Goal: Task Accomplishment & Management: Manage account settings

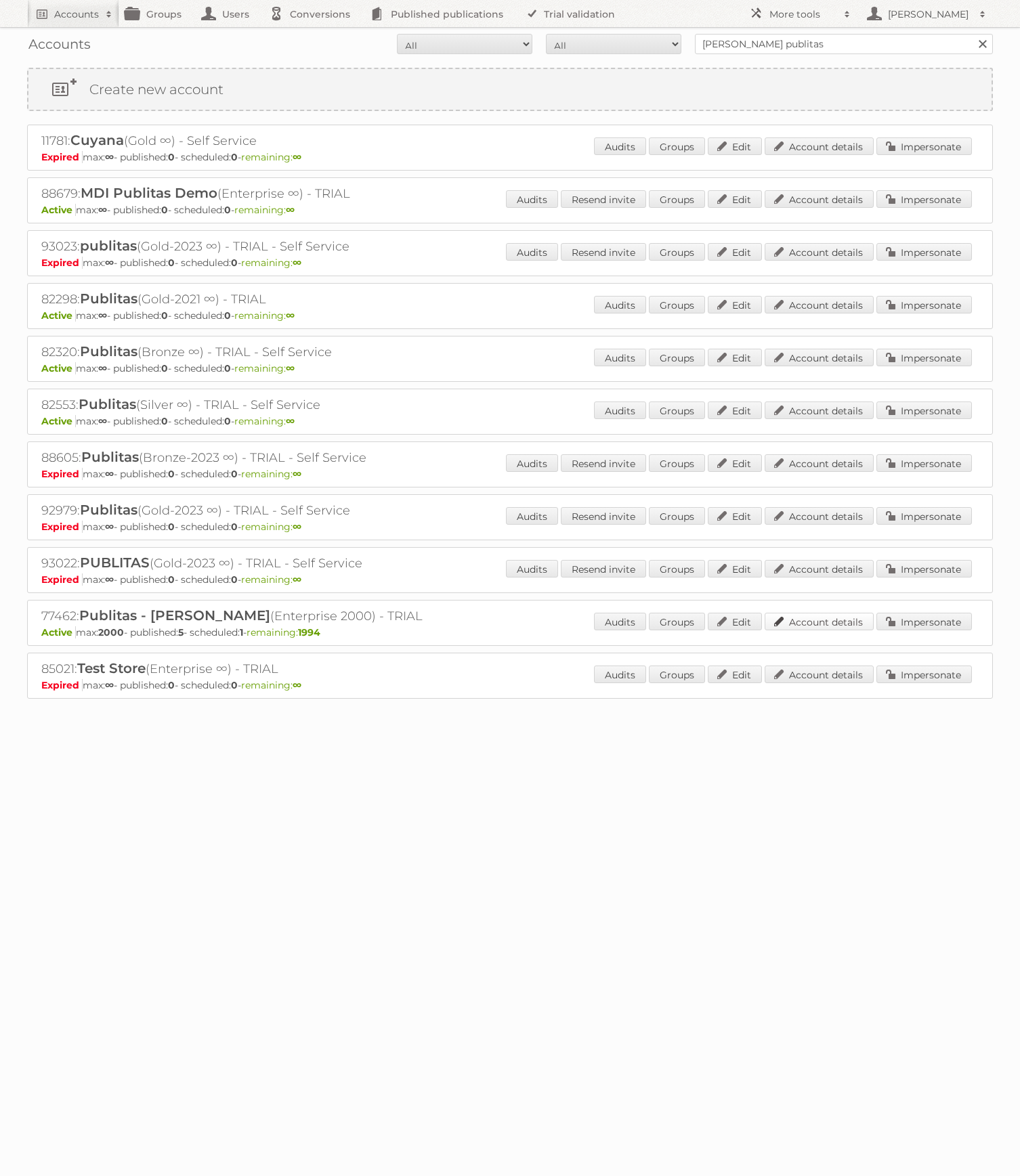
click at [828, 623] on link "Account details" at bounding box center [818, 621] width 109 height 17
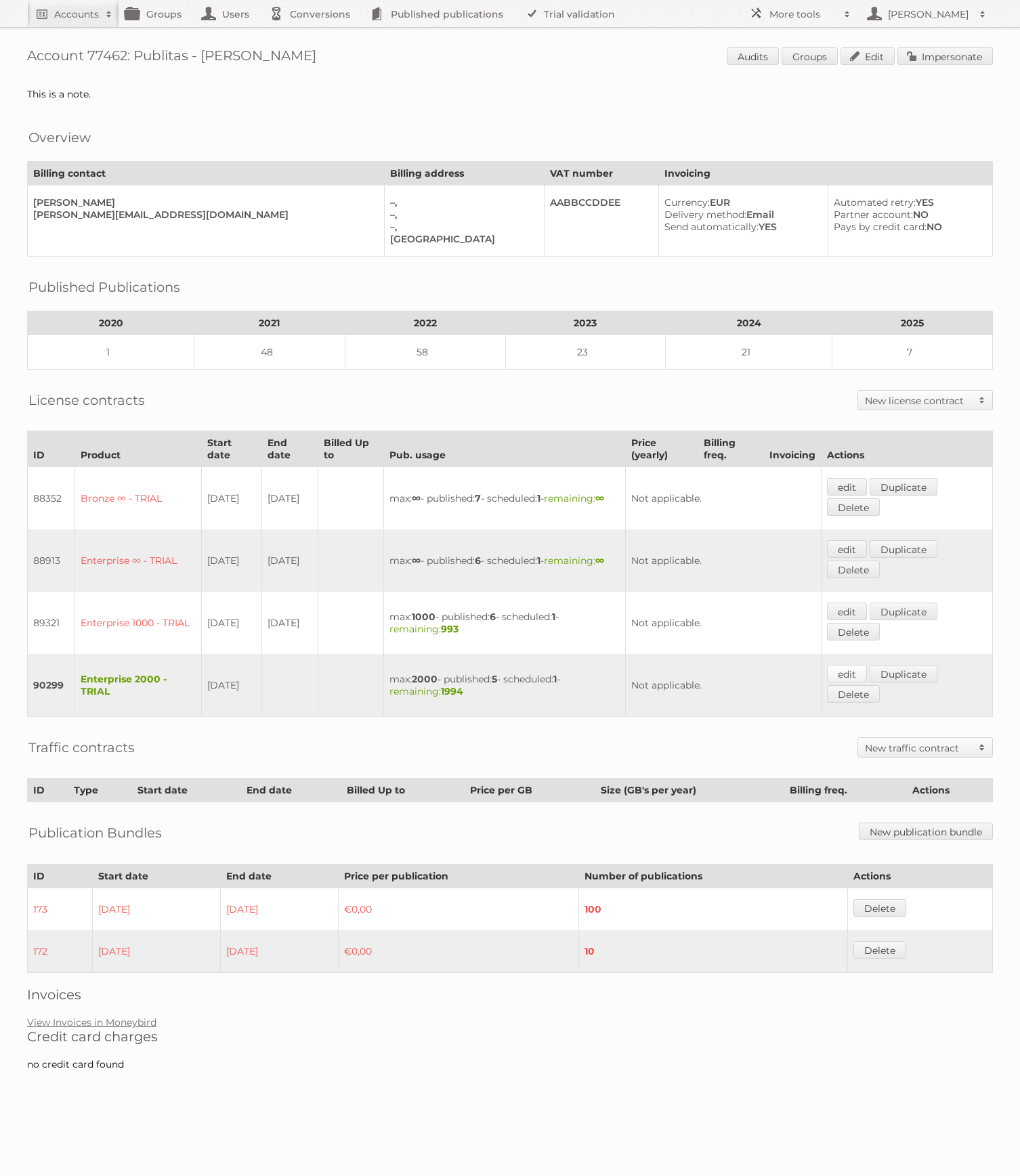
click at [859, 665] on link "edit" at bounding box center [846, 673] width 40 height 17
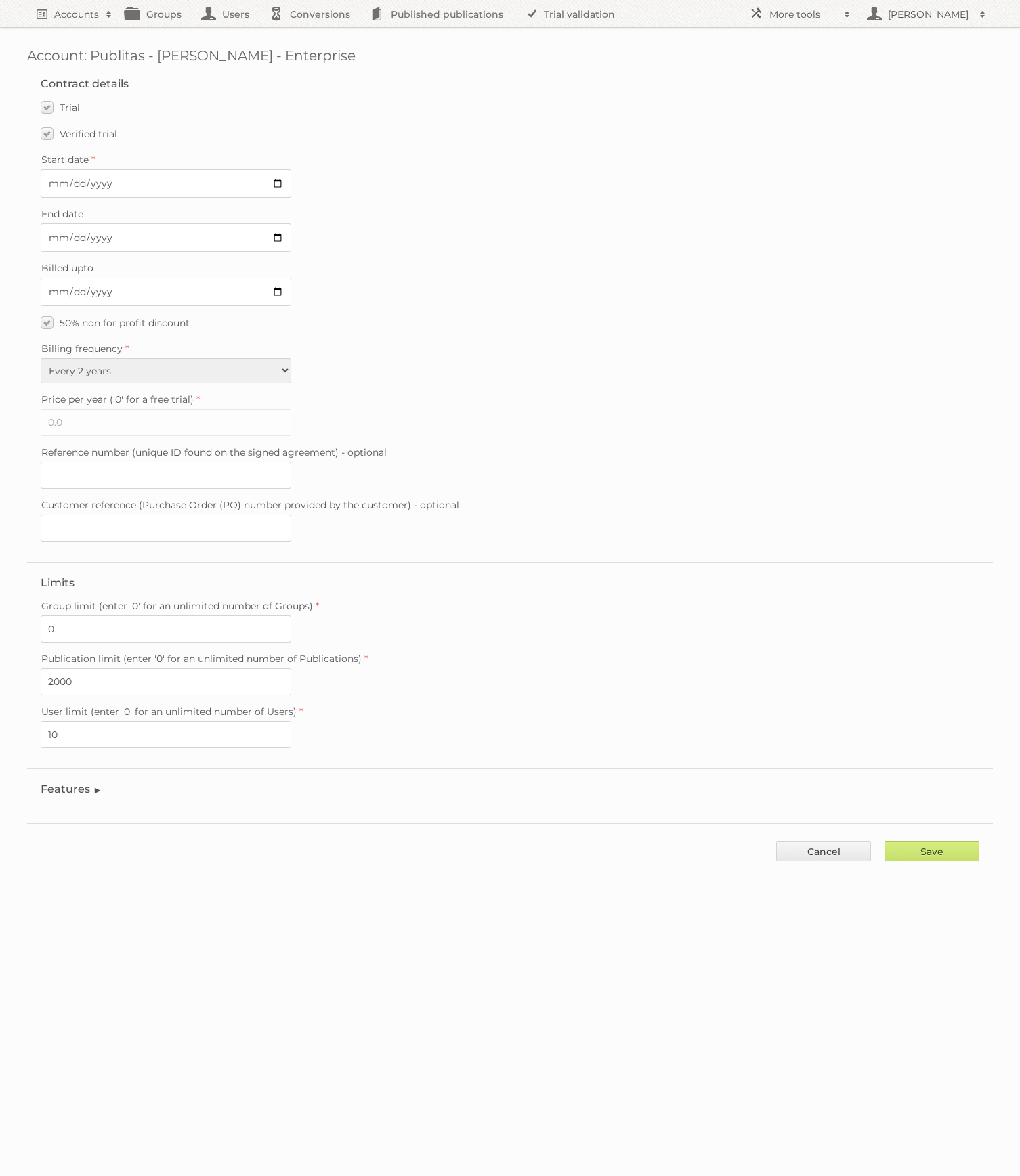
click at [98, 782] on legend "Features" at bounding box center [71, 788] width 62 height 13
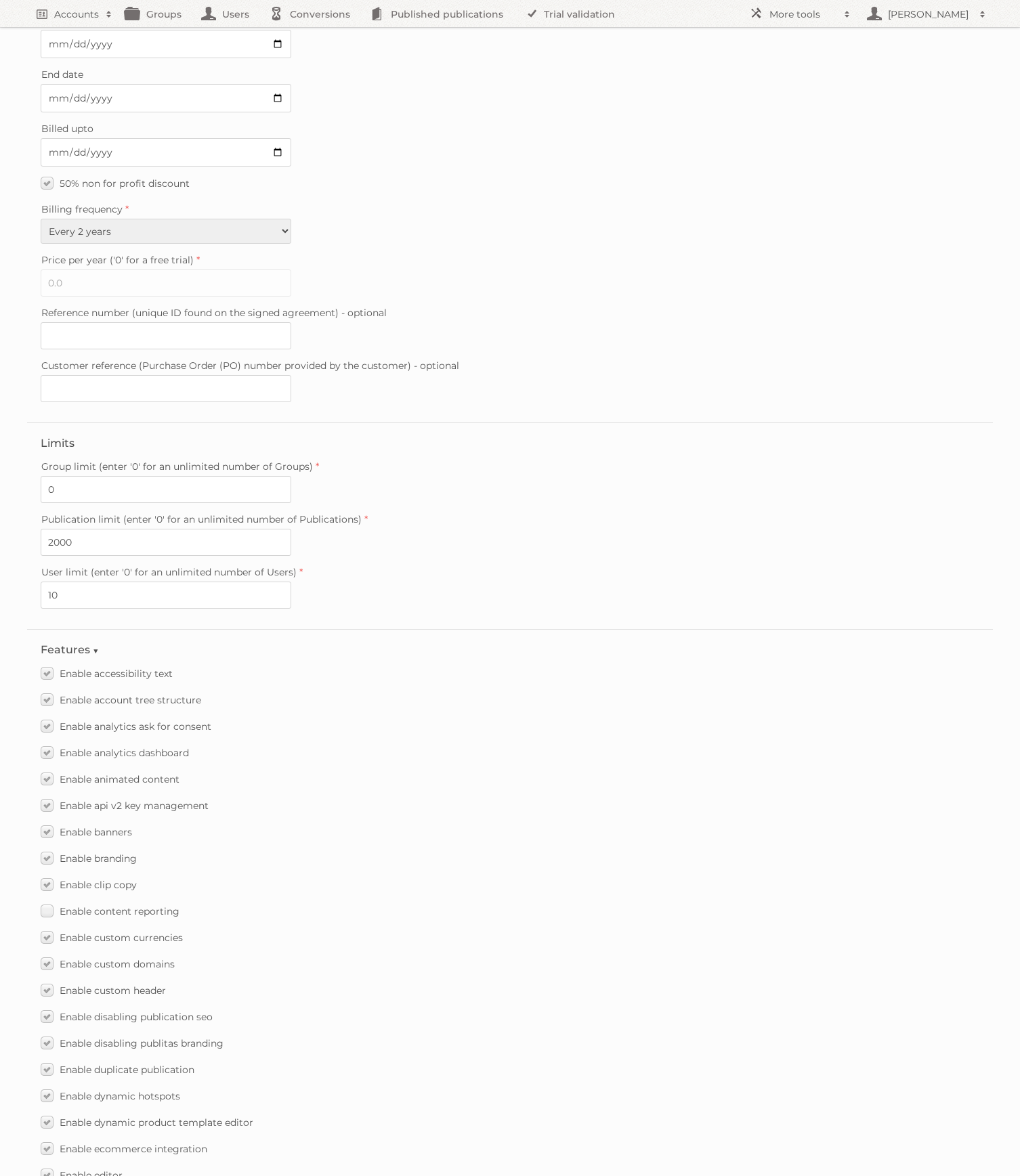
scroll to position [1296, 0]
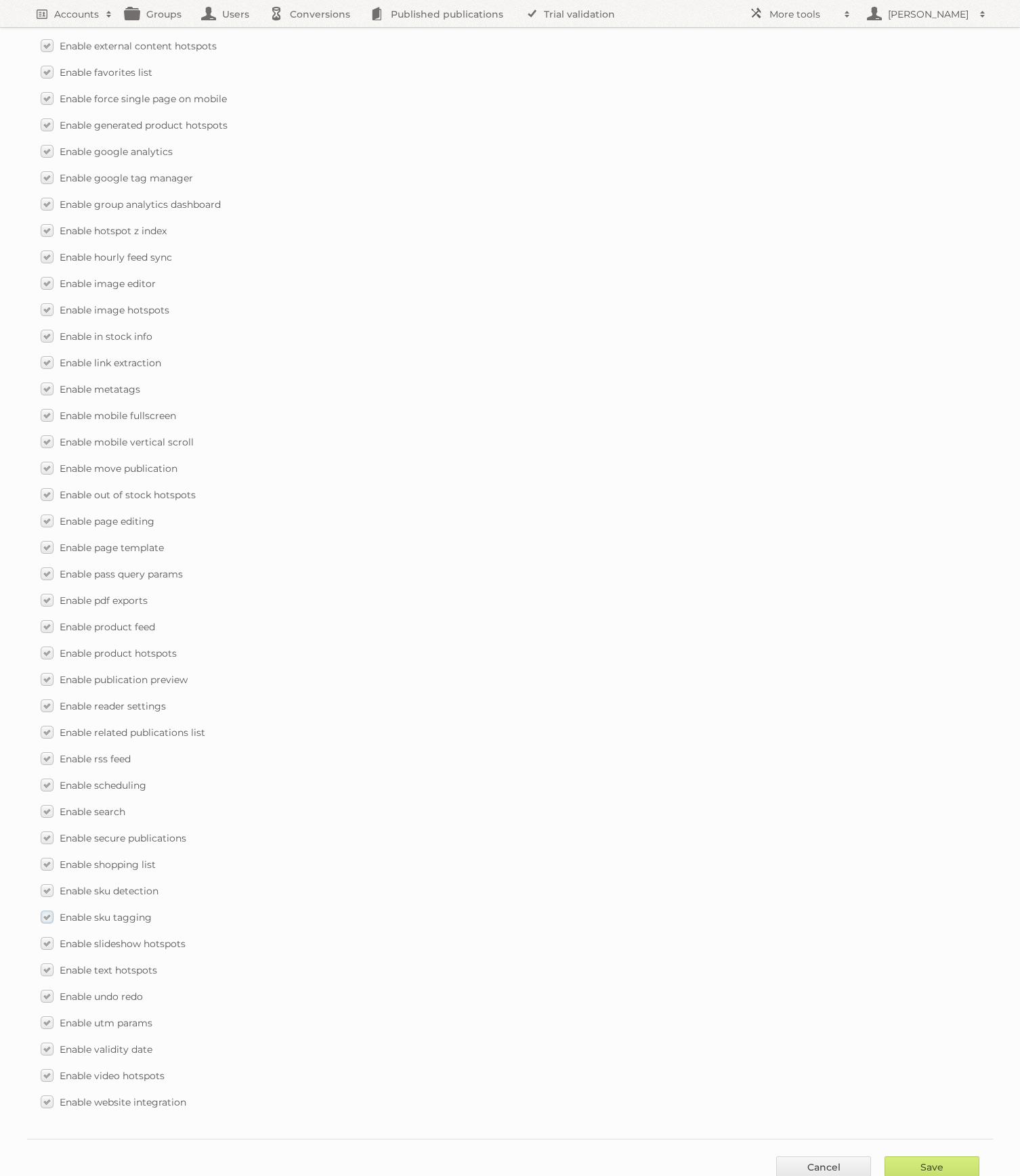
click at [45, 907] on label "Enable sku tagging" at bounding box center [96, 916] width 111 height 19
click at [0, 0] on input "Enable sku tagging" at bounding box center [0, 0] width 0 height 0
click at [49, 883] on label "Enable sku detection" at bounding box center [99, 890] width 118 height 19
click at [0, 0] on input "Enable sku detection" at bounding box center [0, 0] width 0 height 0
click at [945, 1163] on input "Save" at bounding box center [932, 1166] width 95 height 20
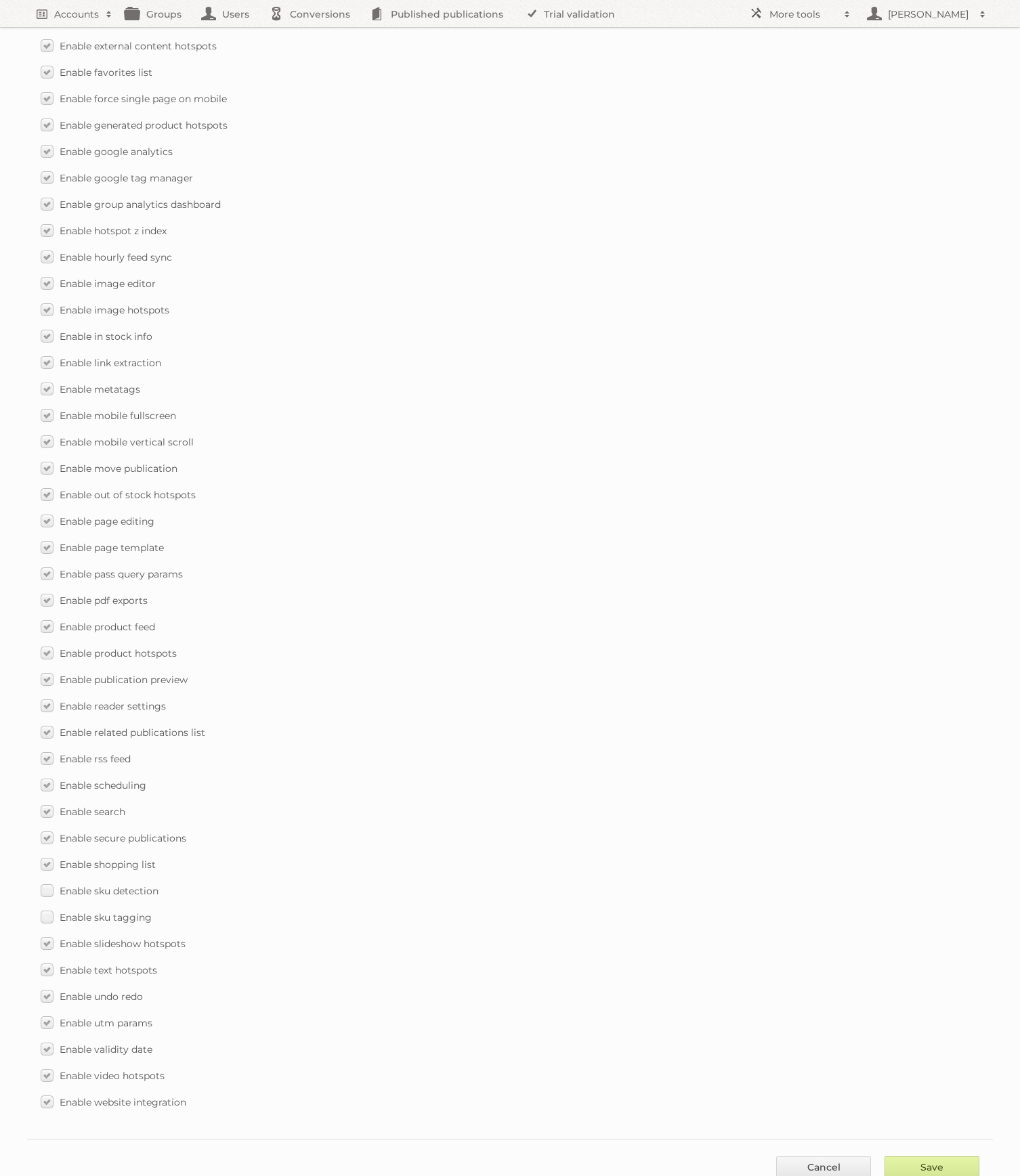
type input "..."
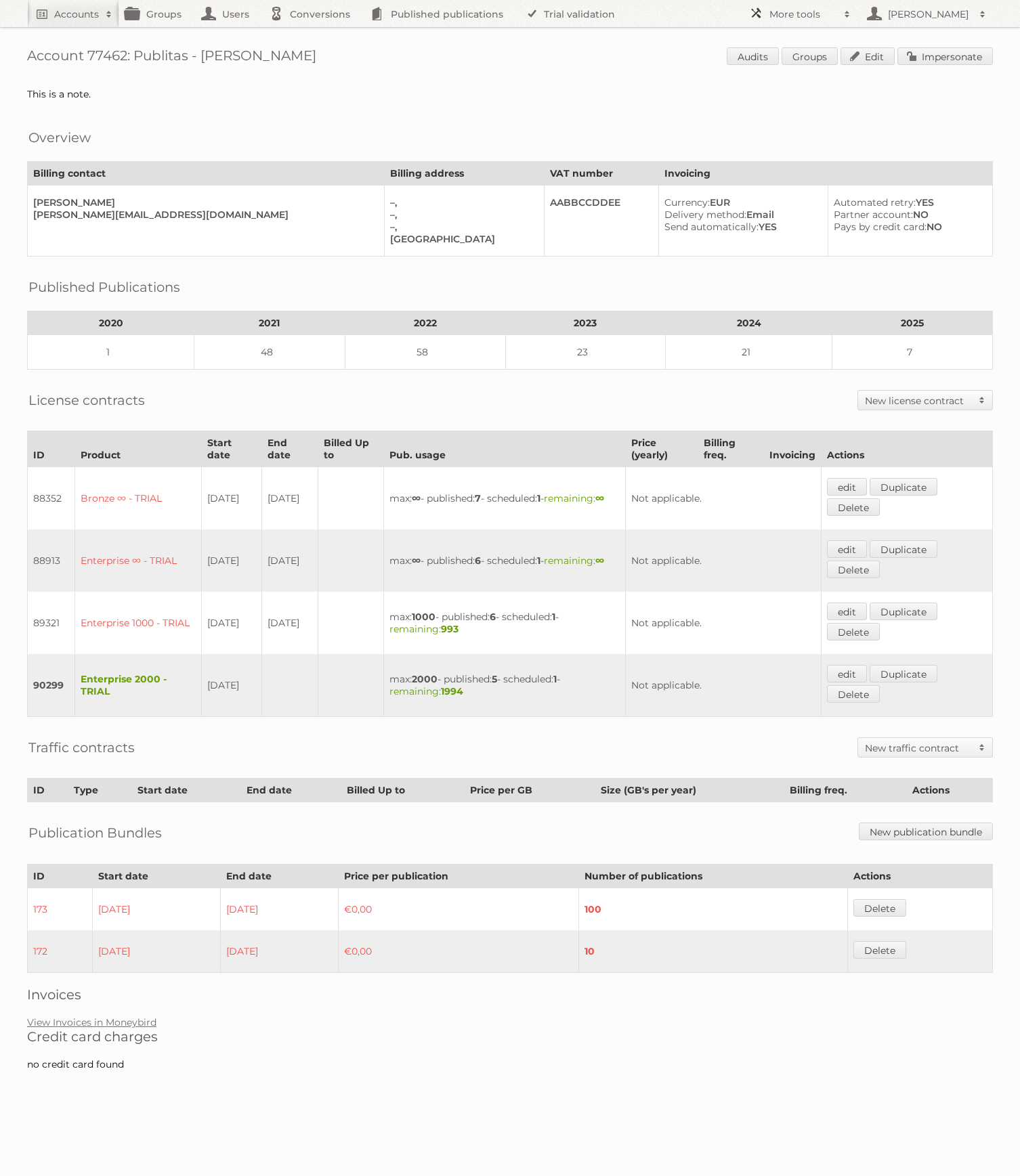
click at [855, 8] on span at bounding box center [846, 14] width 20 height 14
click at [792, 177] on link "Beta Features" at bounding box center [810, 179] width 134 height 20
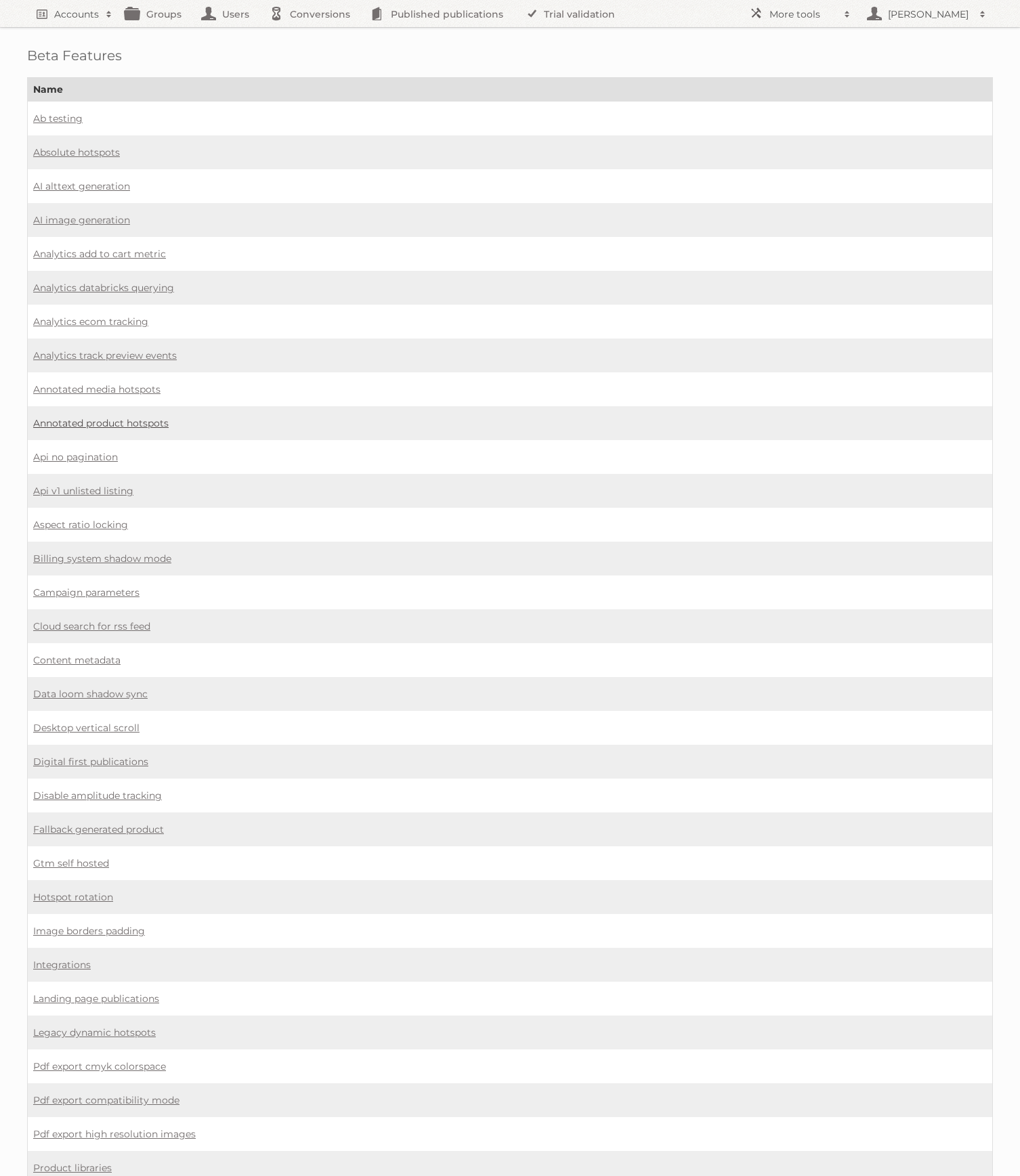
click at [95, 417] on link "Annotated product hotspots" at bounding box center [100, 423] width 135 height 13
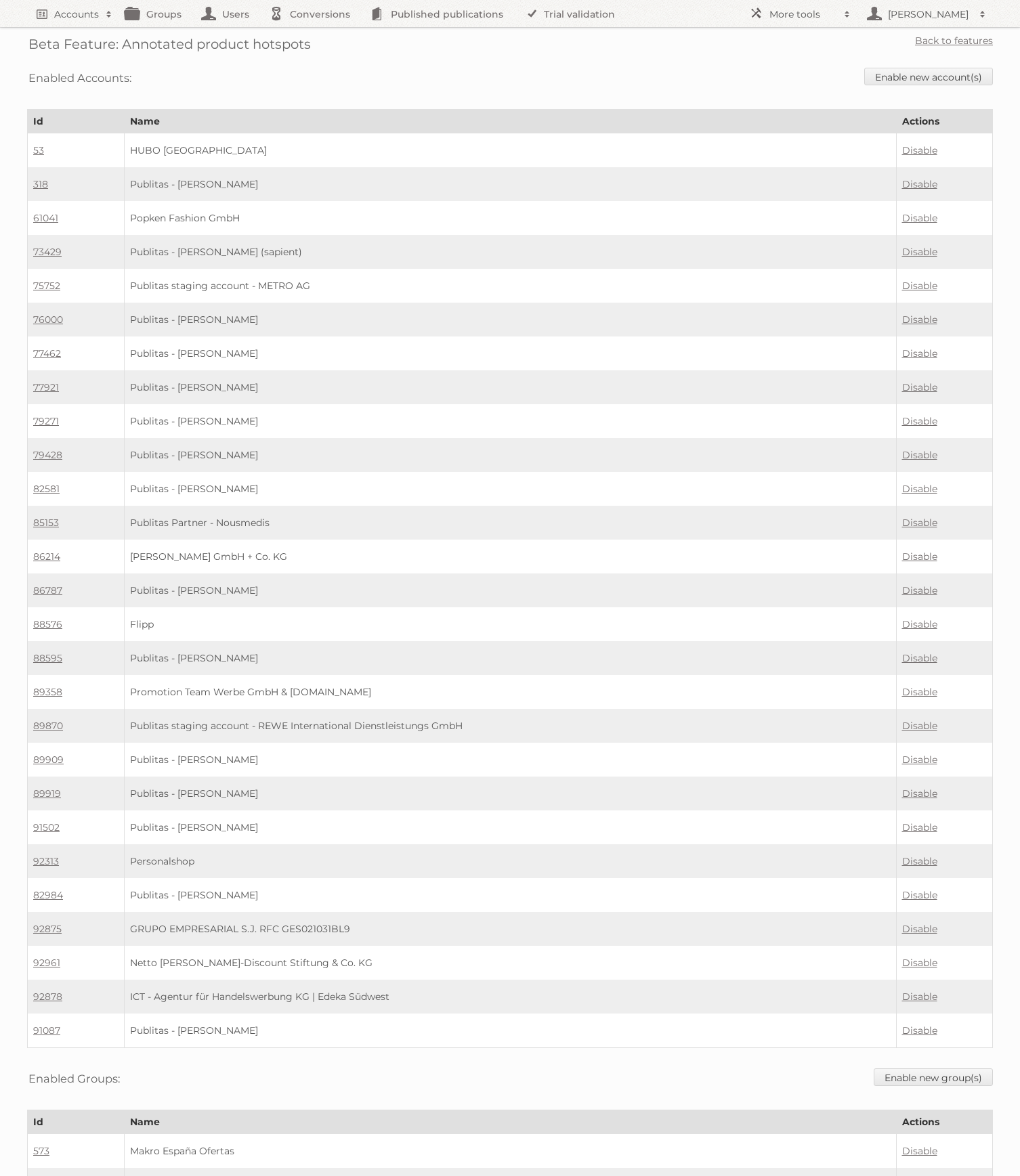
drag, startPoint x: 100, startPoint y: 351, endPoint x: 73, endPoint y: 346, distance: 27.5
click at [92, 350] on td "77462" at bounding box center [76, 353] width 96 height 34
drag, startPoint x: 73, startPoint y: 346, endPoint x: 28, endPoint y: 346, distance: 45.0
click at [28, 346] on td "77462" at bounding box center [76, 353] width 96 height 34
copy link "77462"
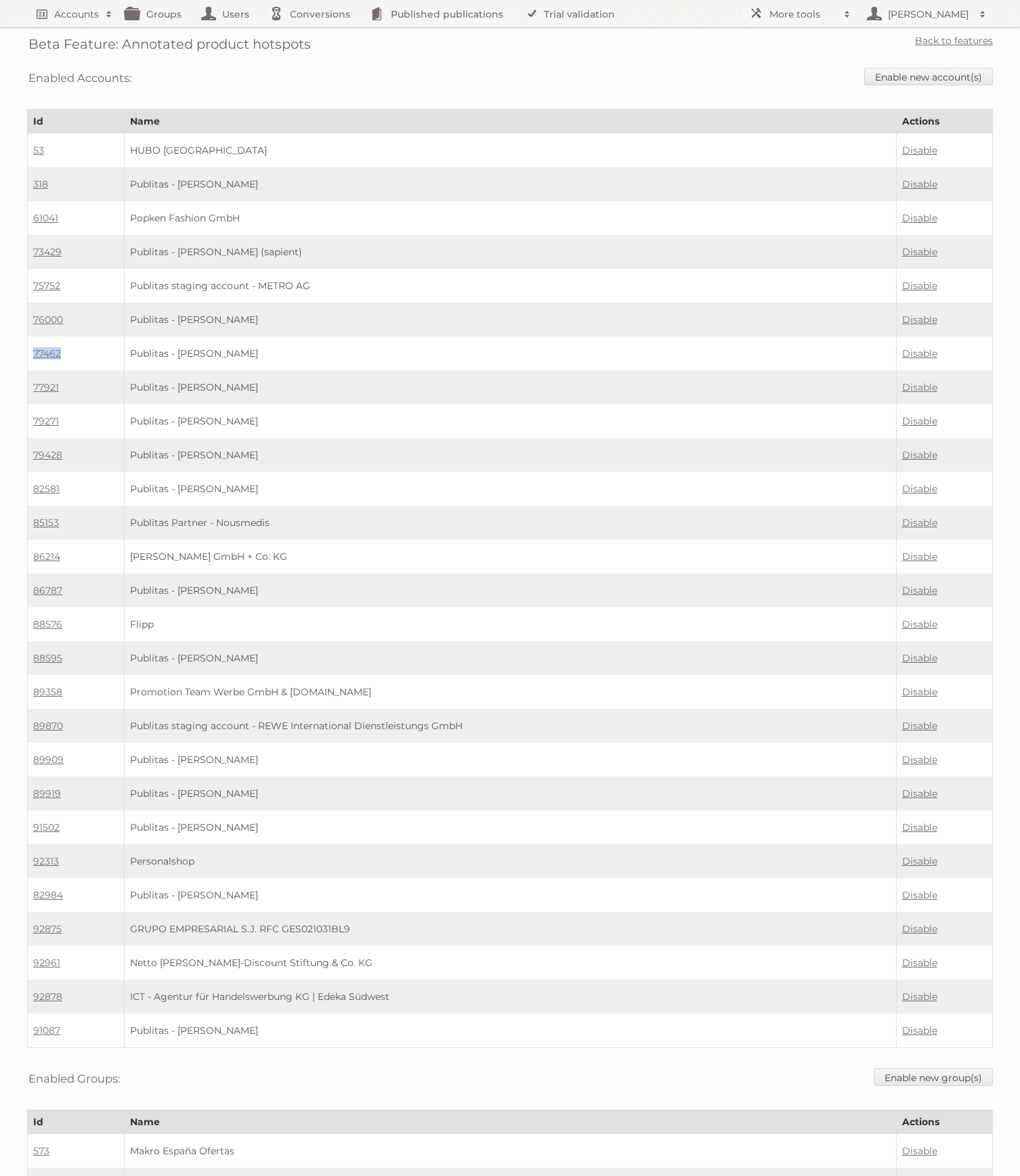
scroll to position [3, 0]
click at [987, 35] on link "Back to features" at bounding box center [953, 38] width 78 height 13
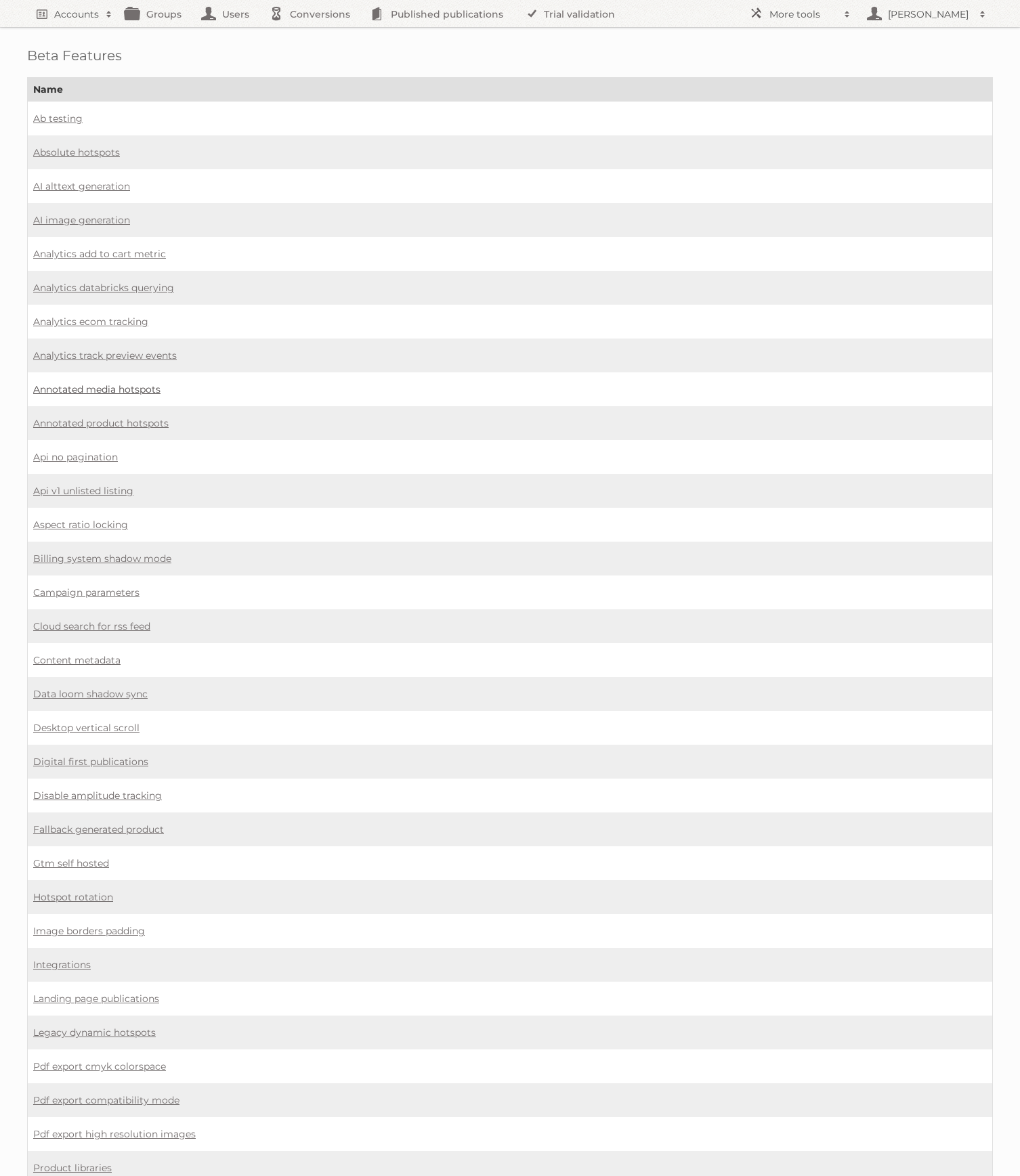
click at [96, 384] on link "Annotated media hotspots" at bounding box center [96, 389] width 127 height 13
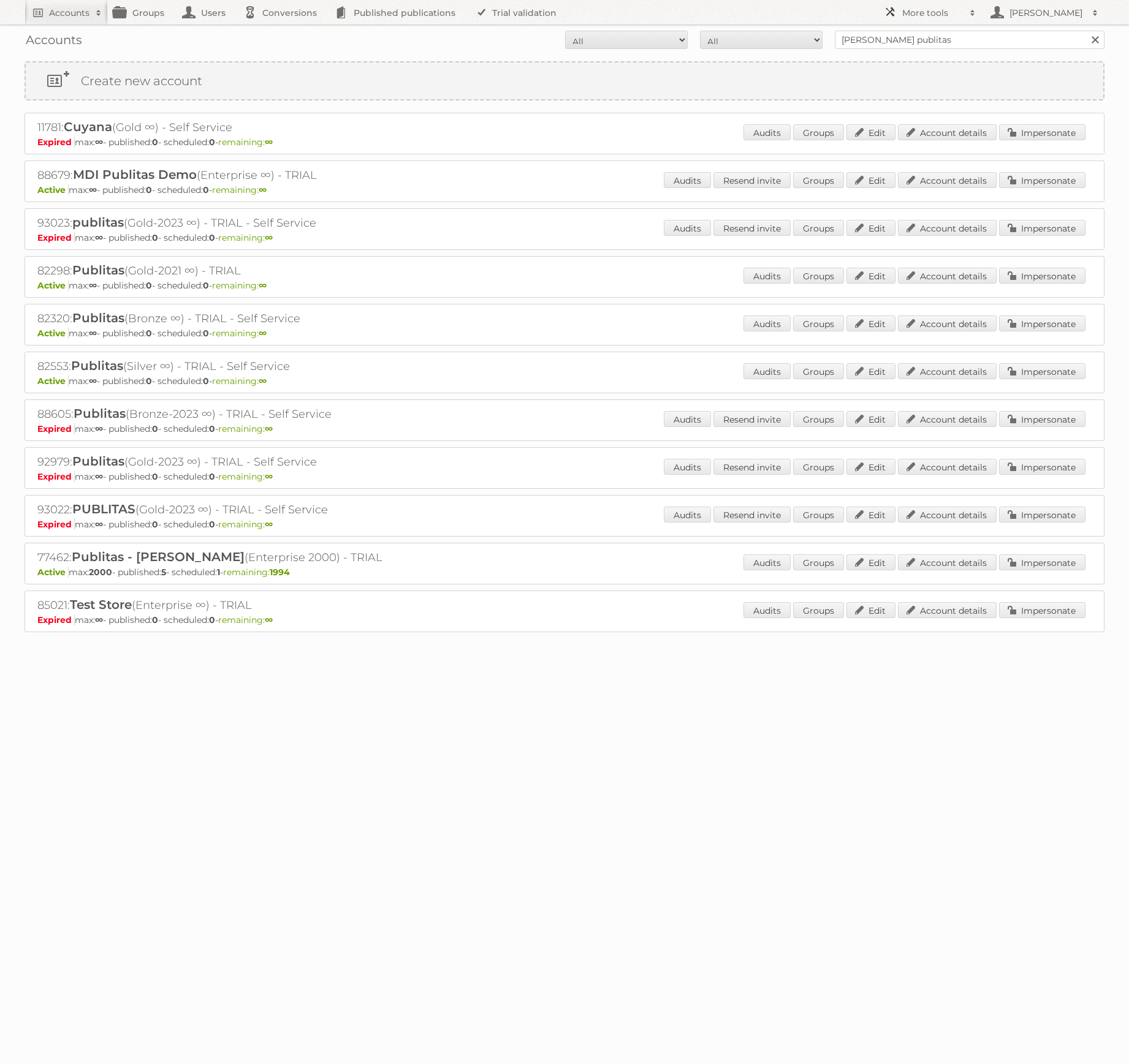
click at [975, 10] on span at bounding box center [972, 13] width 18 height 12
click at [934, 166] on link "Beta Features" at bounding box center [939, 162] width 121 height 18
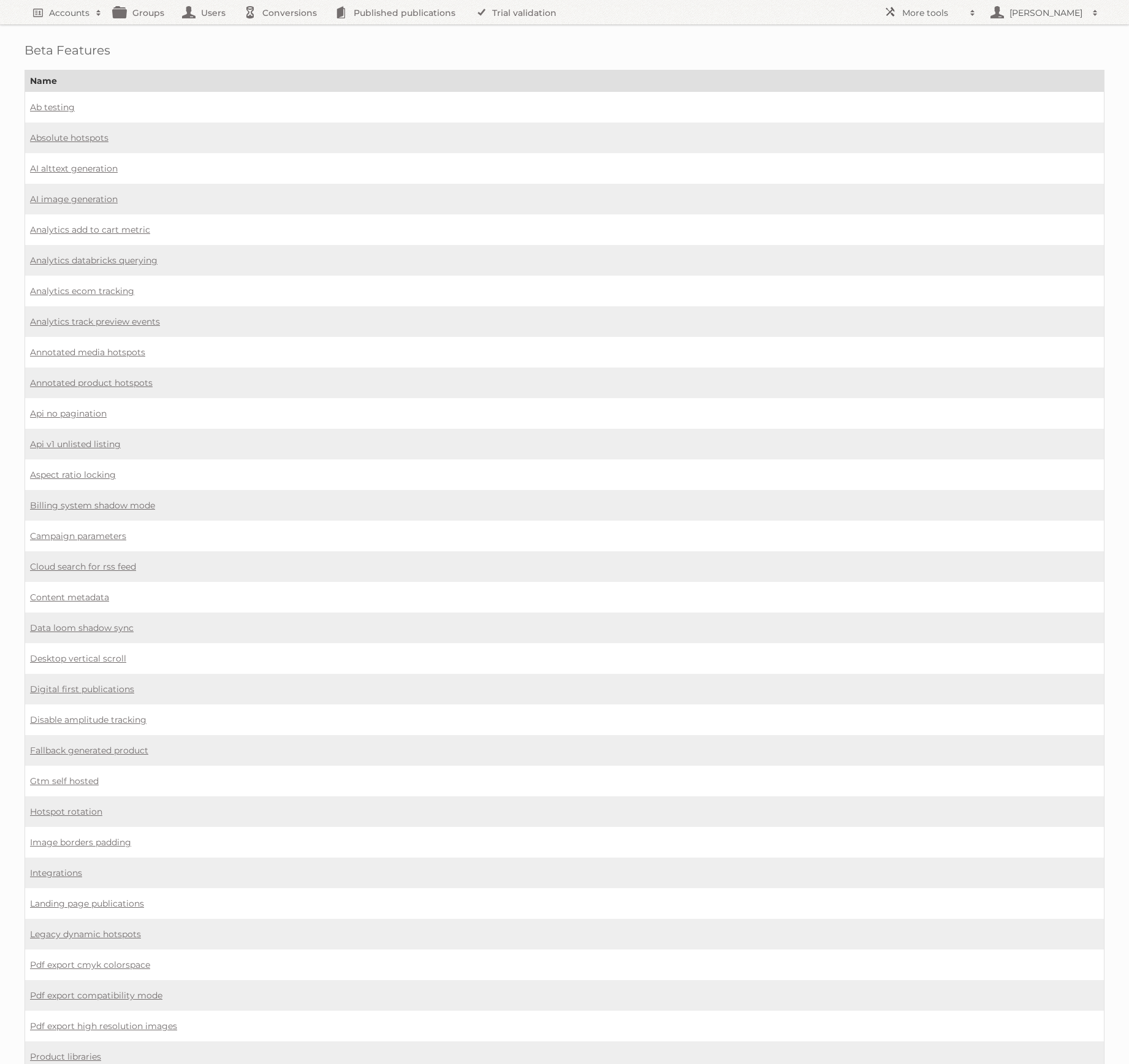
scroll to position [1, 0]
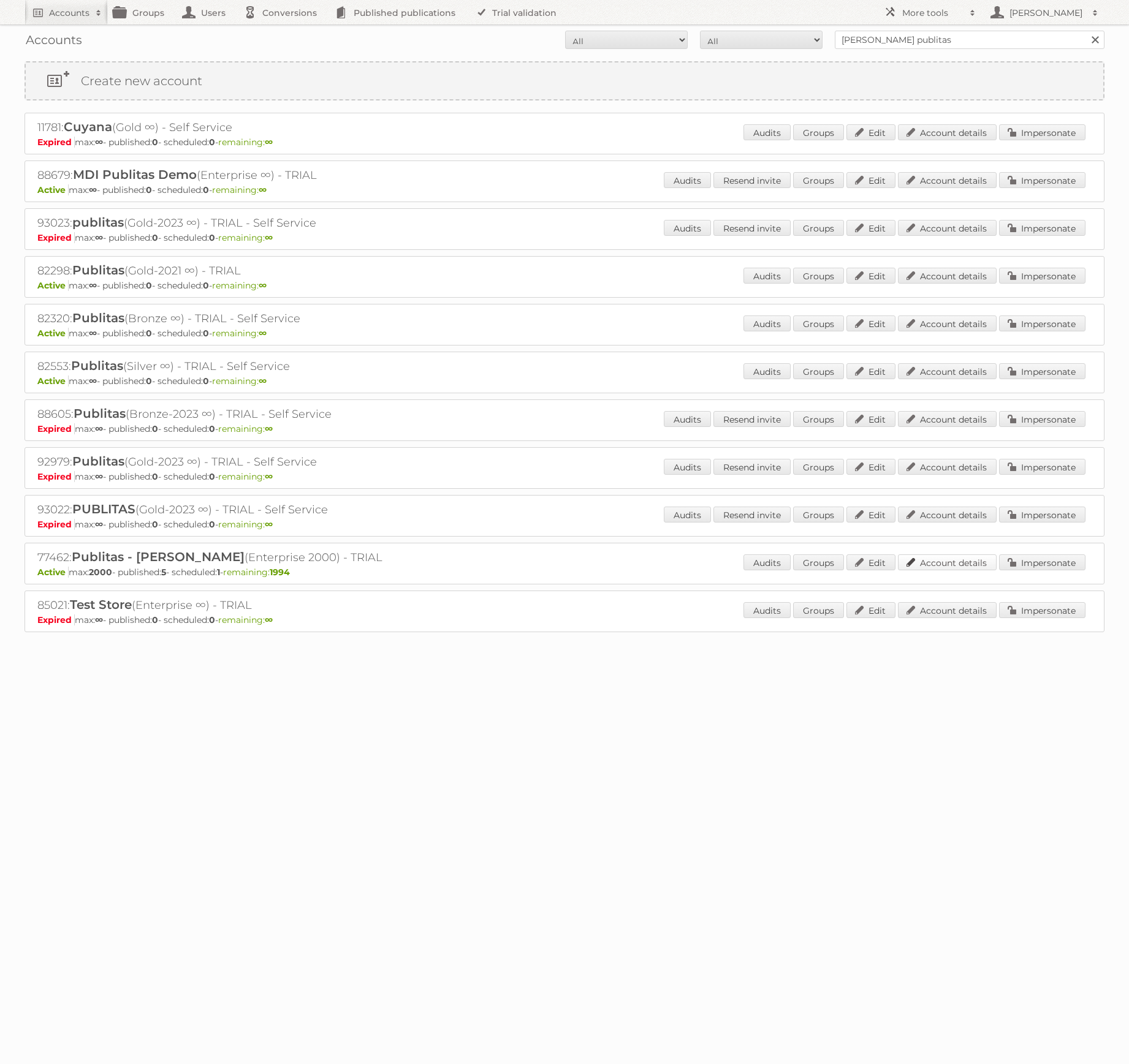
click at [964, 557] on link "Account details" at bounding box center [947, 562] width 99 height 16
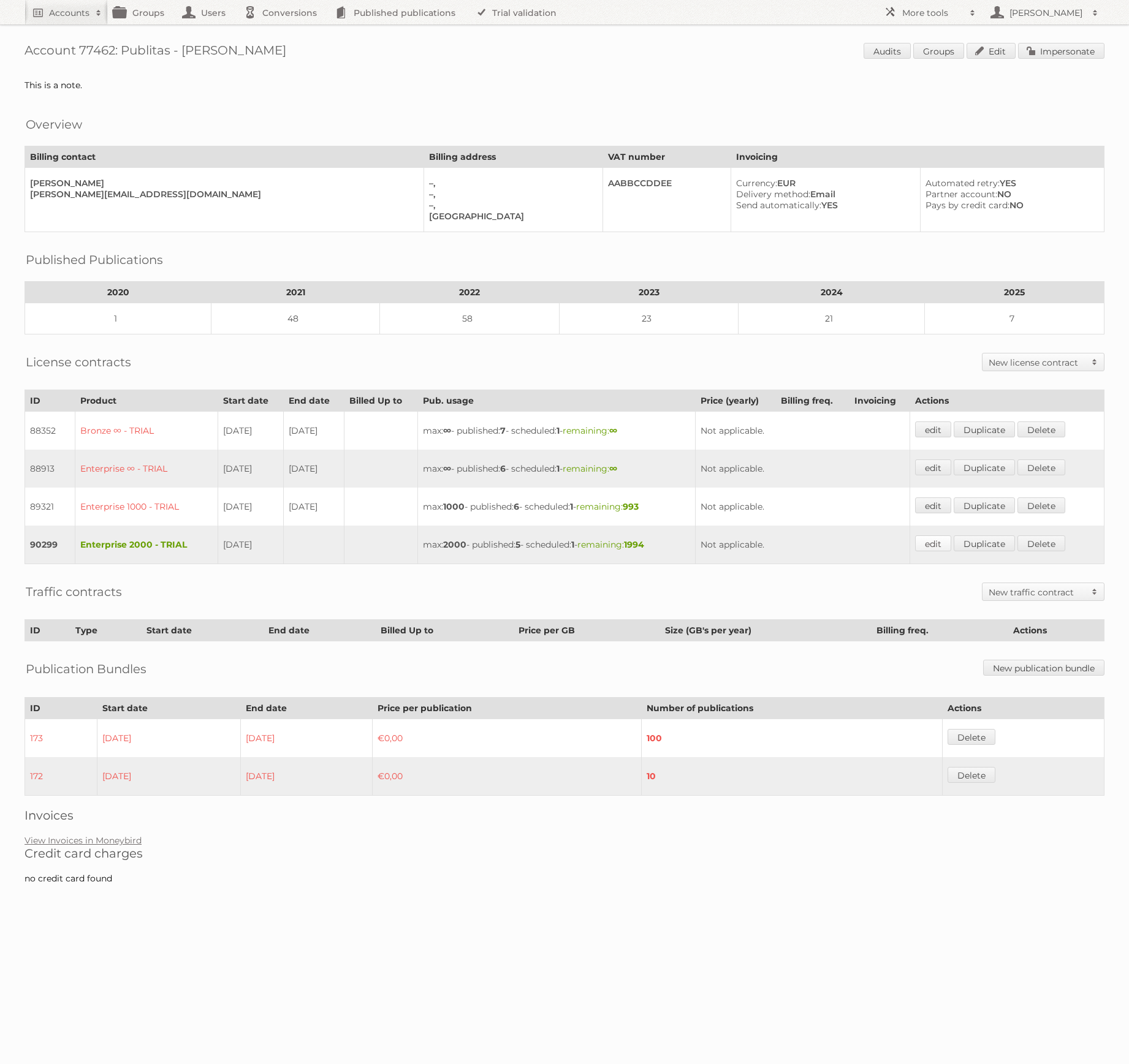
click at [936, 538] on link "edit" at bounding box center [933, 543] width 36 height 16
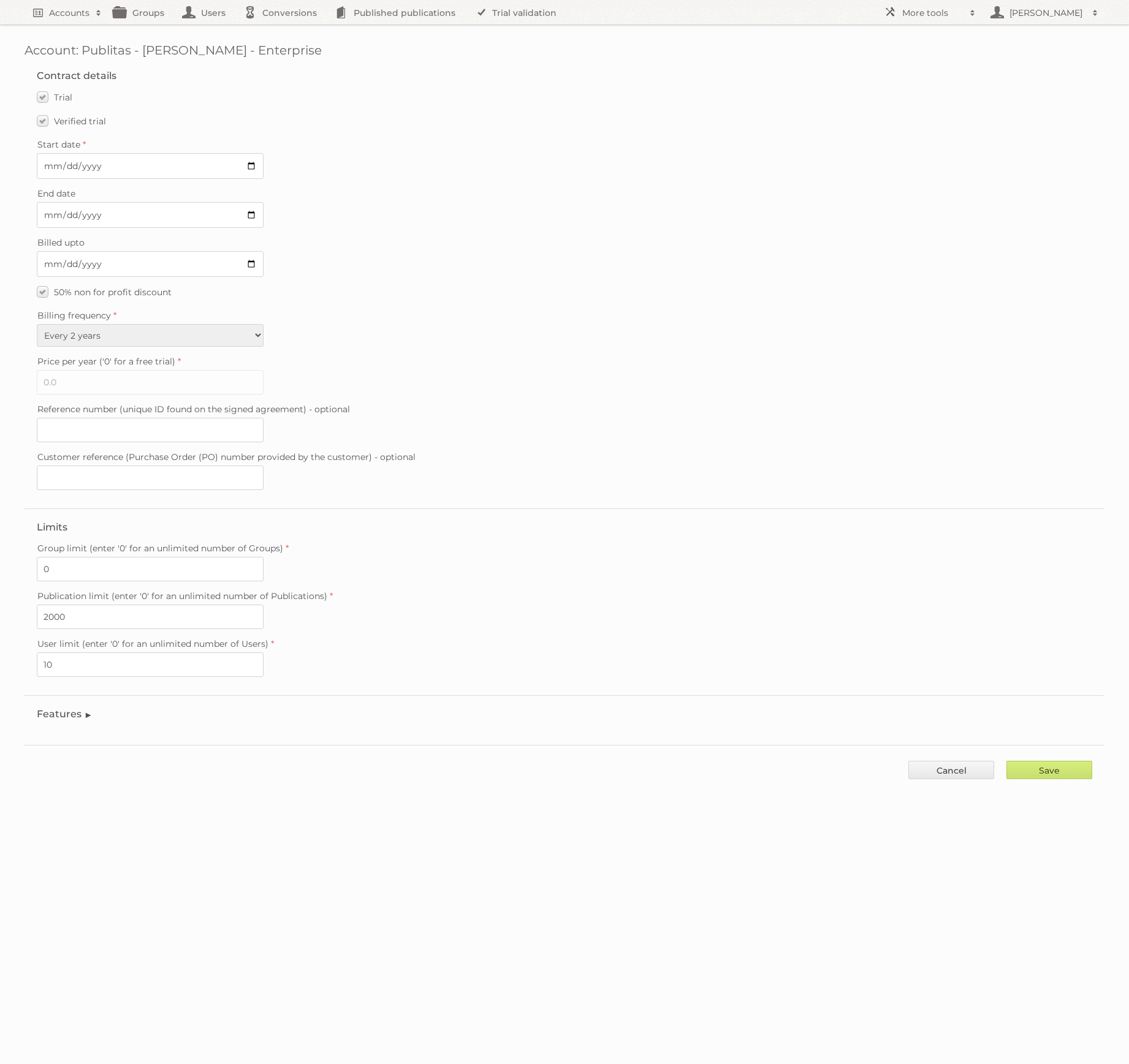
click at [86, 708] on legend "Features" at bounding box center [65, 713] width 56 height 11
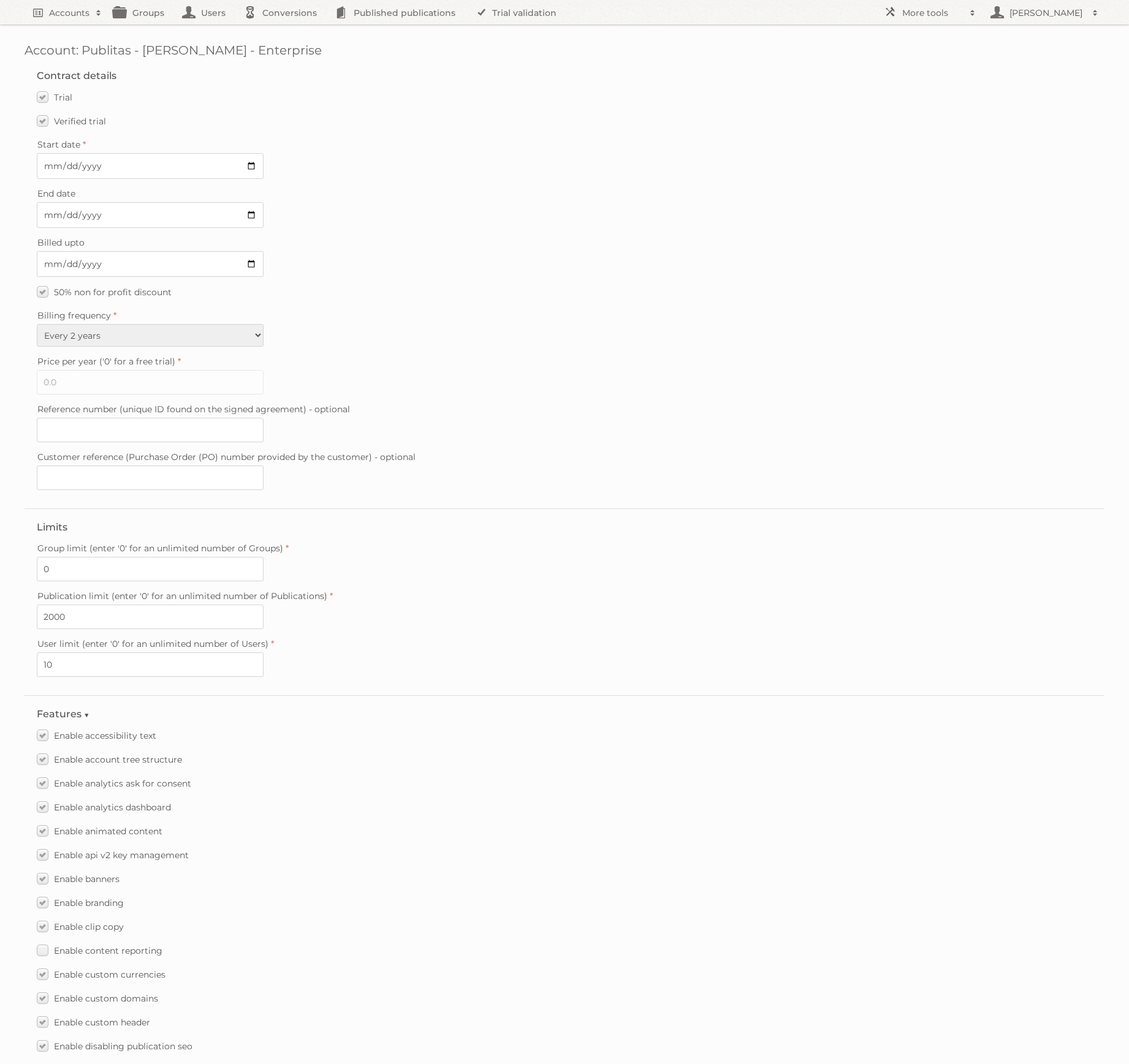
scroll to position [1200, 0]
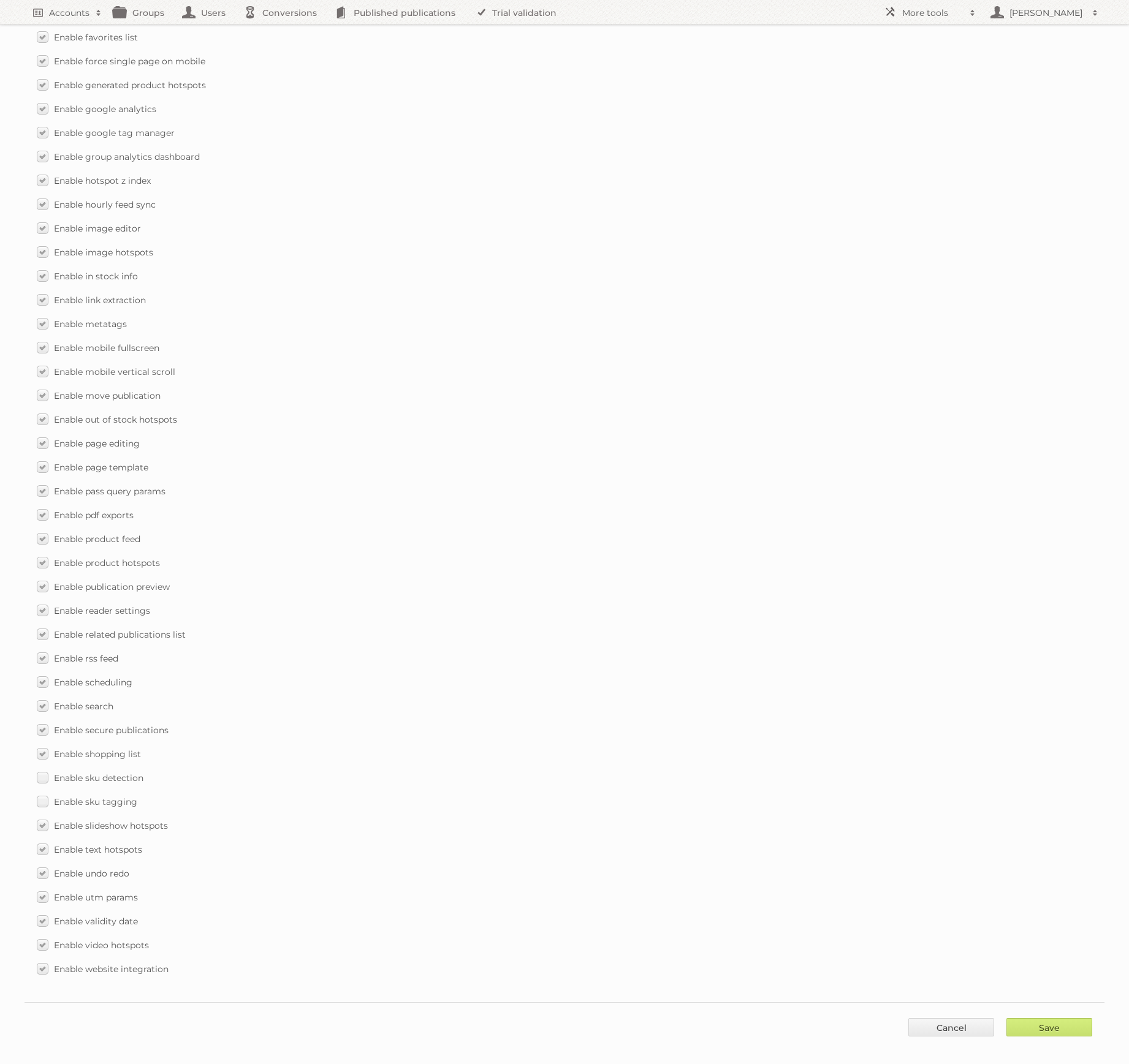
drag, startPoint x: 52, startPoint y: 763, endPoint x: 45, endPoint y: 778, distance: 16.6
click at [51, 769] on label "Enable sku detection" at bounding box center [90, 778] width 107 height 17
click at [0, 0] on input "Enable sku detection" at bounding box center [0, 0] width 0 height 0
drag, startPoint x: 44, startPoint y: 791, endPoint x: 318, endPoint y: 861, distance: 282.8
click at [46, 793] on label "Enable sku tagging" at bounding box center [86, 801] width 100 height 17
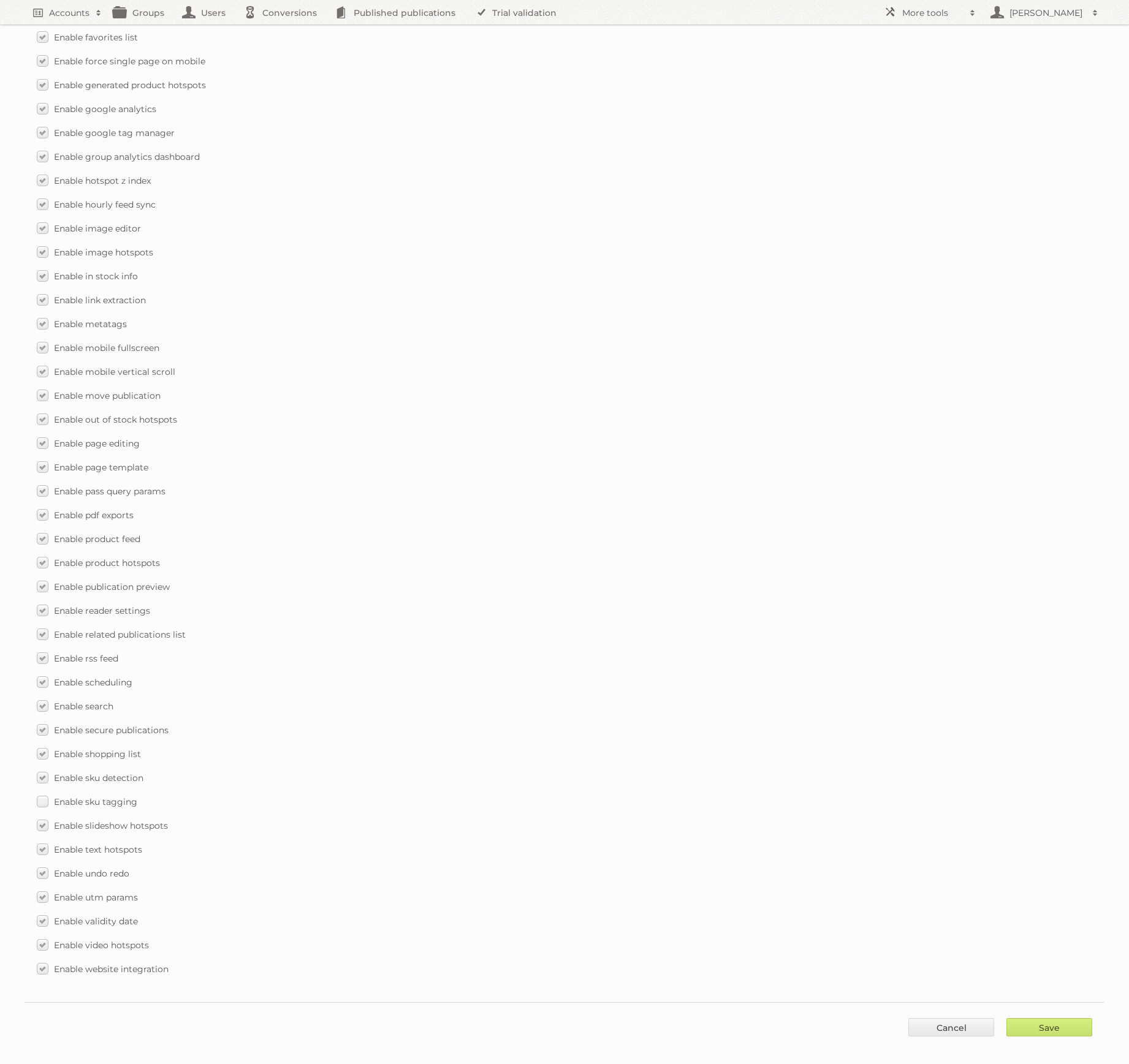
click at [0, 0] on input "Enable sku tagging" at bounding box center [0, 0] width 0 height 0
drag, startPoint x: 1044, startPoint y: 1003, endPoint x: 1057, endPoint y: 1010, distance: 14.8
click at [1050, 1006] on div "Save Cancel" at bounding box center [564, 1020] width 1080 height 37
click at [1065, 1018] on input "Save" at bounding box center [1049, 1026] width 86 height 18
type input "..."
